Goal: Task Accomplishment & Management: Manage account settings

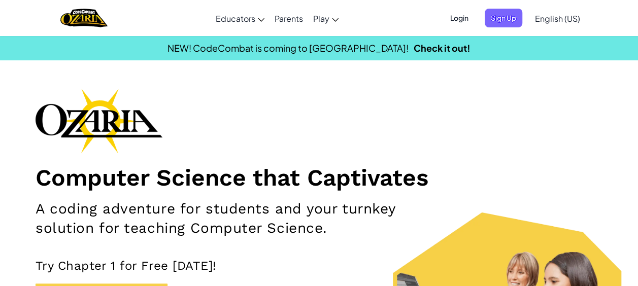
click at [455, 14] on span "Login" at bounding box center [459, 18] width 30 height 19
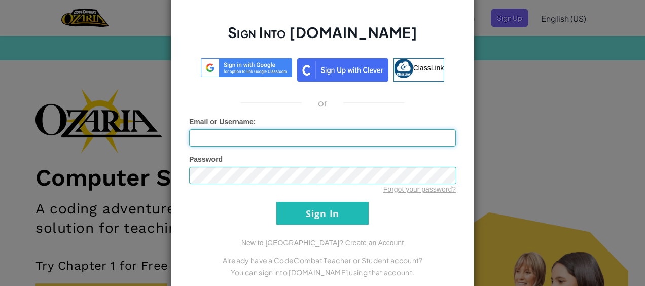
type input "_Big_E_"
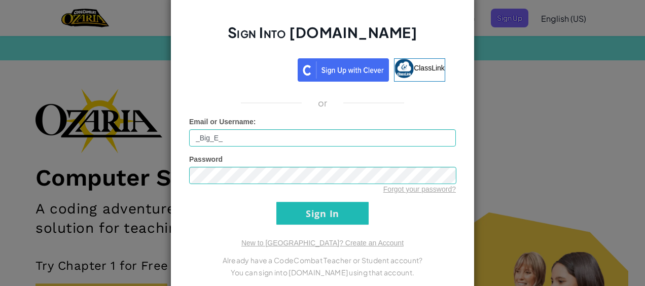
click at [485, 252] on div "Sign Into [DOMAIN_NAME] ClassLink or Unknown Error Email or Username : _Big_E_ …" at bounding box center [322, 143] width 645 height 286
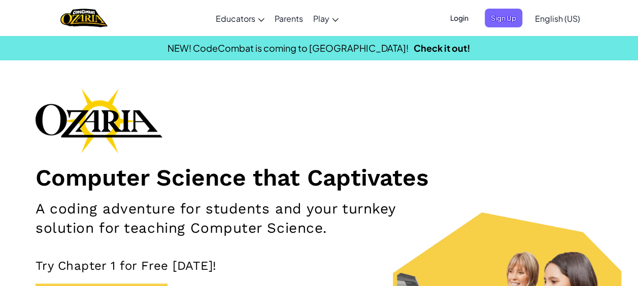
drag, startPoint x: 496, startPoint y: 26, endPoint x: 448, endPoint y: 26, distance: 47.7
click at [448, 30] on div "Login Sign Up English ([GEOGRAPHIC_DATA]) English ([GEOGRAPHIC_DATA]) English (…" at bounding box center [512, 18] width 146 height 27
click at [446, 17] on span "Login" at bounding box center [459, 18] width 30 height 19
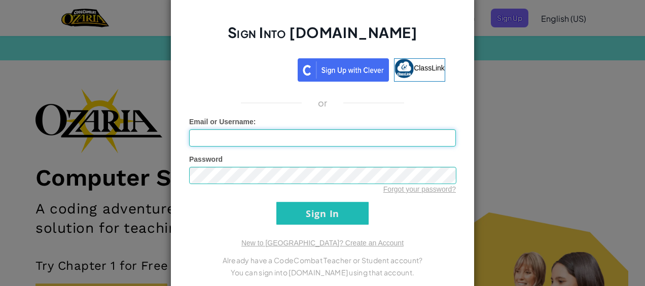
type input "_Big_E_"
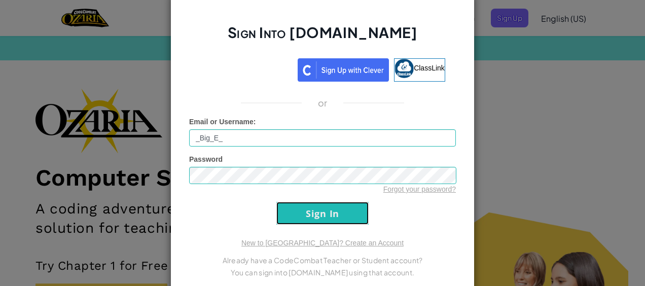
click at [318, 203] on input "Sign In" at bounding box center [322, 213] width 92 height 23
click at [311, 206] on input "Sign In" at bounding box center [322, 213] width 92 height 23
